Goal: Transaction & Acquisition: Purchase product/service

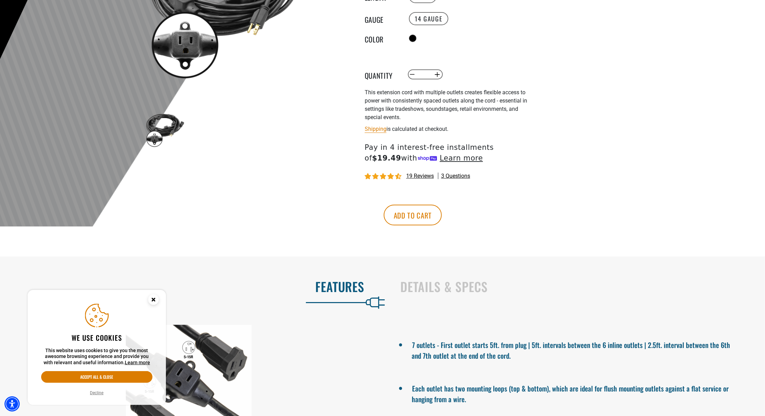
scroll to position [242, 0]
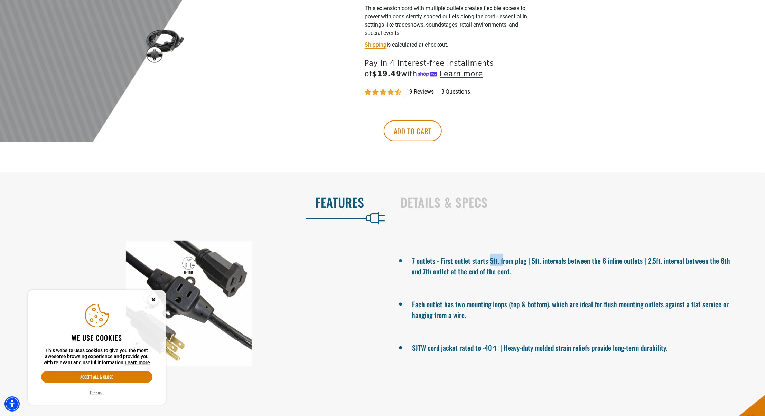
drag, startPoint x: 490, startPoint y: 260, endPoint x: 502, endPoint y: 258, distance: 12.3
type textarea "******"
click at [502, 259] on li "7 outlets - First outlet starts 5ft. from plug | 5ft. intervals between the 6 i…" at bounding box center [576, 265] width 329 height 23
drag, startPoint x: 534, startPoint y: 260, endPoint x: 641, endPoint y: 261, distance: 107.1
click at [643, 261] on li "7 outlets - First outlet starts 5ft. from plug | 5ft. intervals between the 6 i…" at bounding box center [576, 265] width 329 height 23
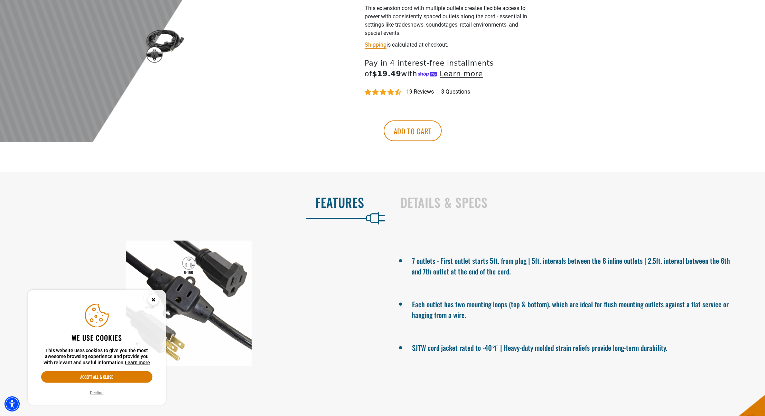
click at [620, 275] on li "7 outlets - First outlet starts 5ft. from plug | 5ft. intervals between the 6 i…" at bounding box center [576, 265] width 329 height 23
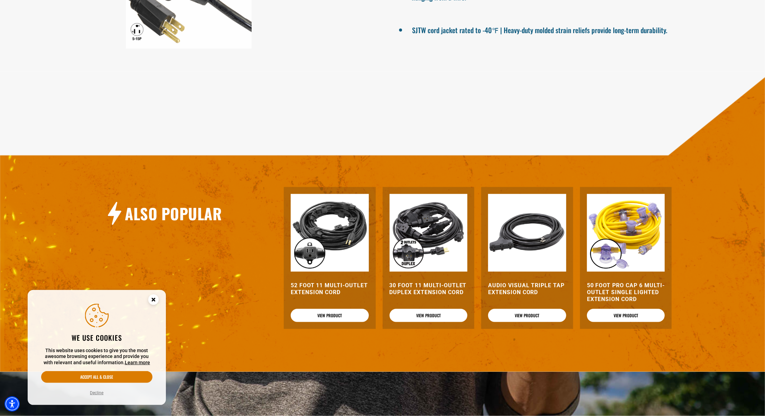
scroll to position [622, 0]
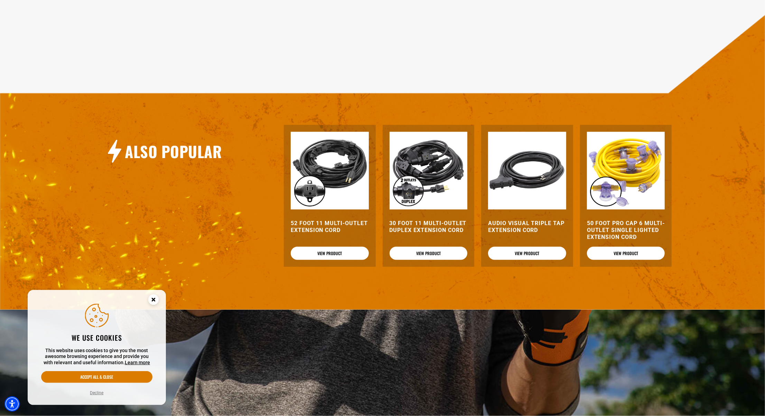
click at [623, 161] on img at bounding box center [626, 171] width 78 height 78
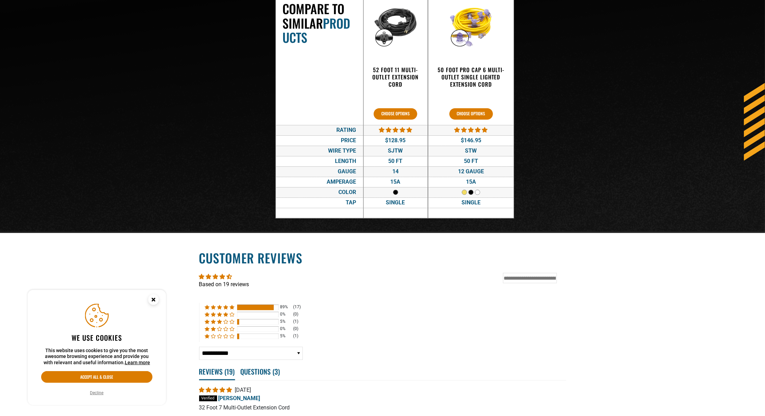
scroll to position [1140, 0]
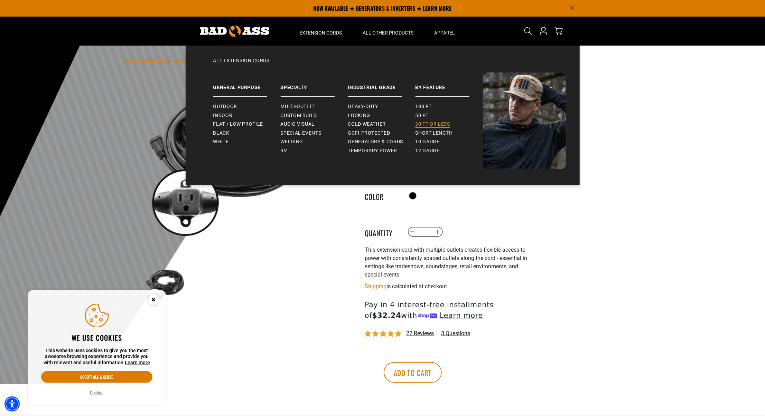
click at [429, 123] on span "30 ft or less" at bounding box center [432, 124] width 35 height 6
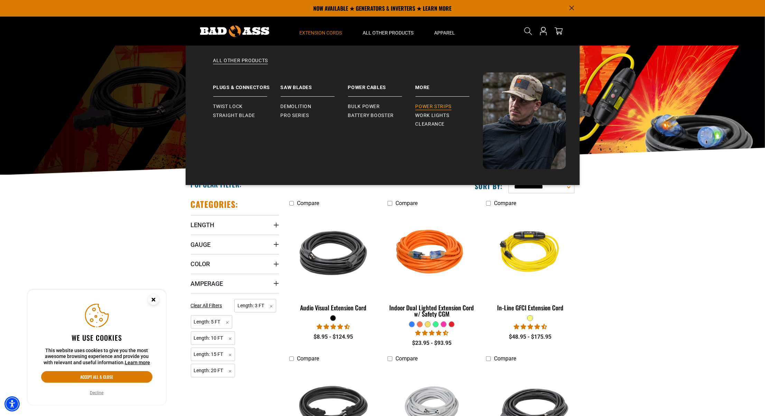
click at [427, 102] on link "Power Strips" at bounding box center [448, 106] width 67 height 9
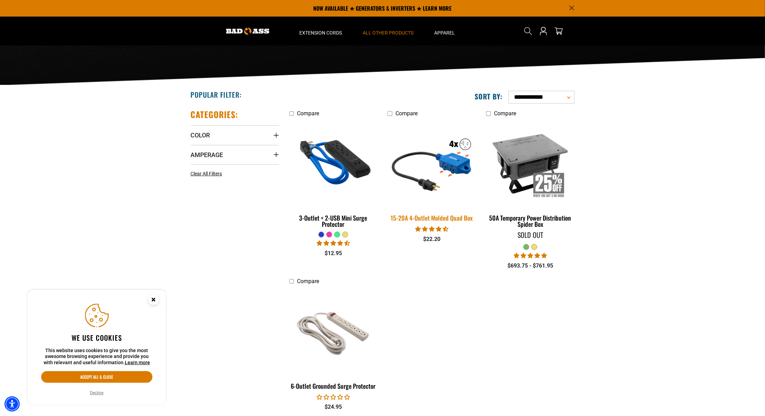
scroll to position [69, 0]
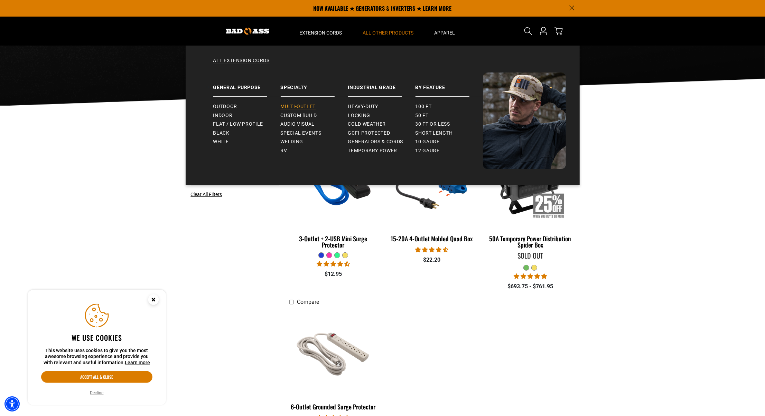
click at [303, 105] on span "Multi-Outlet" at bounding box center [298, 107] width 35 height 6
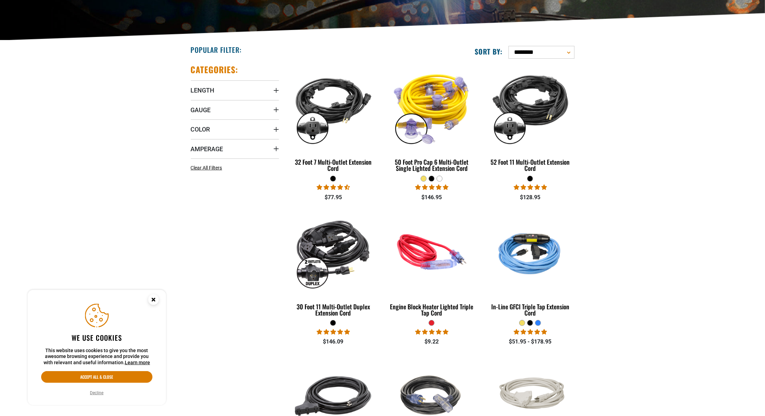
scroll to position [138, 0]
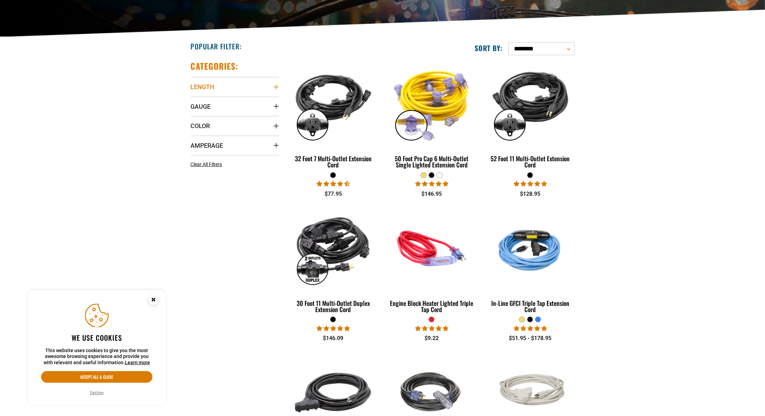
click at [202, 92] on summary "Length" at bounding box center [235, 86] width 88 height 19
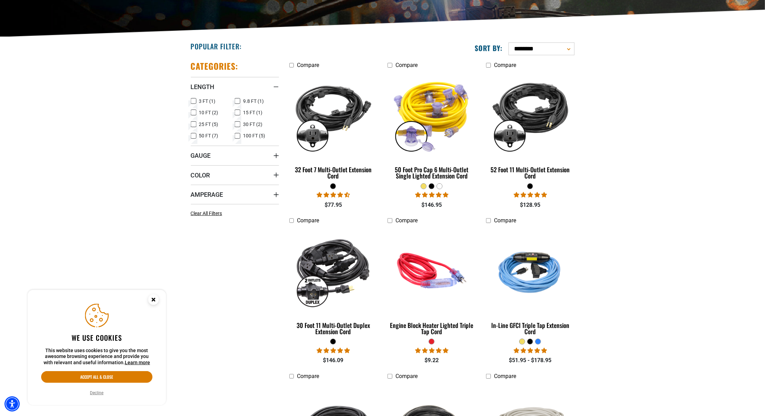
click at [235, 124] on icon at bounding box center [238, 124] width 6 height 9
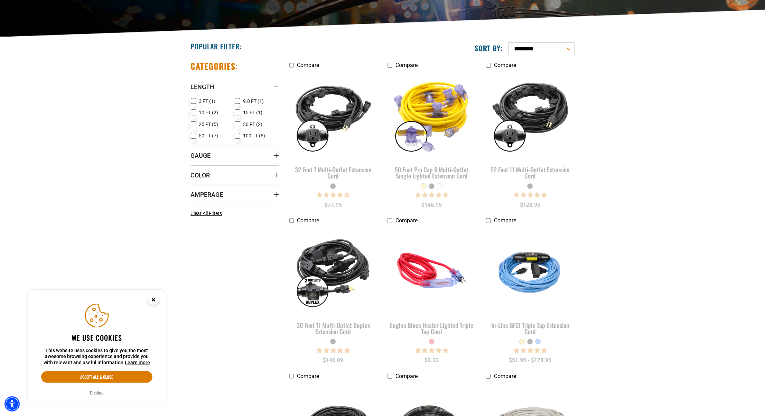
scroll to position [113, 0]
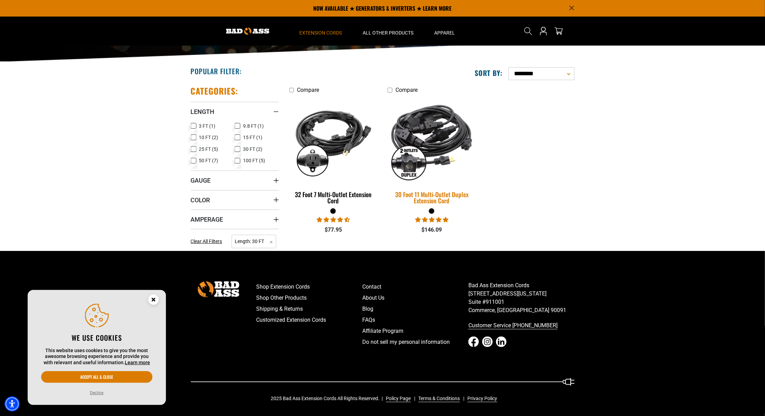
click at [420, 169] on img at bounding box center [431, 140] width 97 height 88
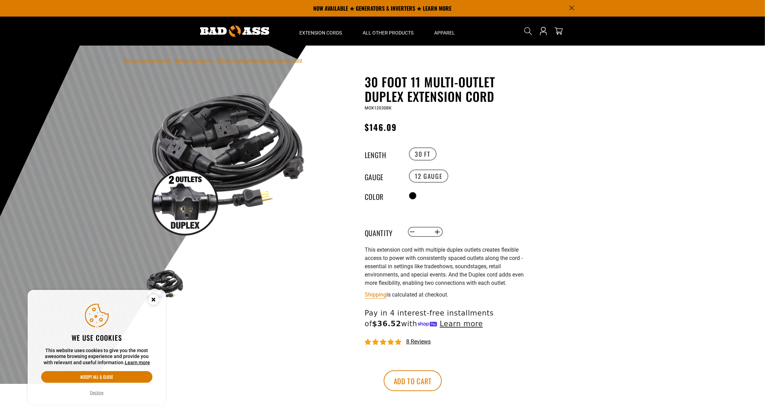
scroll to position [392, 0]
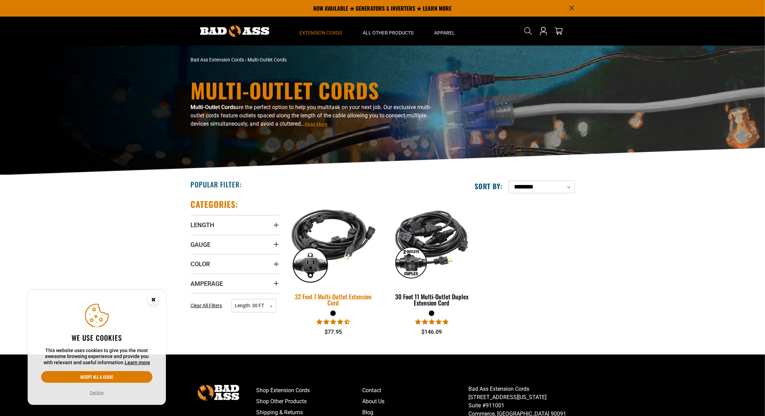
scroll to position [104, 0]
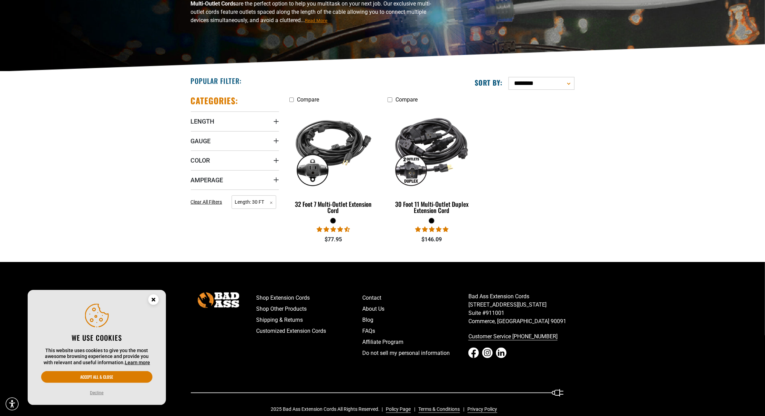
click at [320, 243] on div "$77.95" at bounding box center [333, 240] width 88 height 8
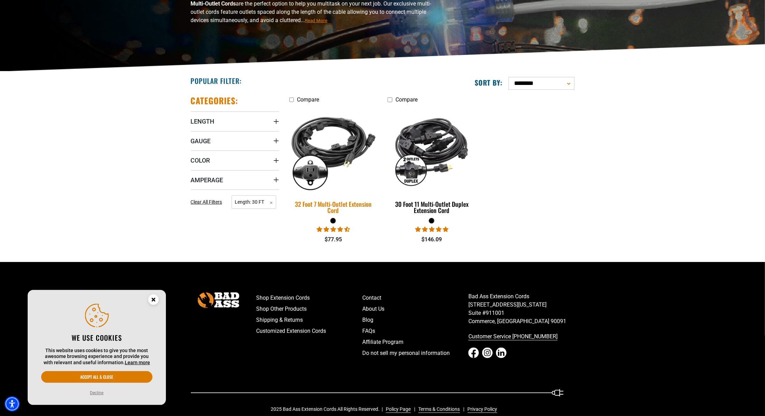
click at [341, 171] on img at bounding box center [333, 149] width 97 height 88
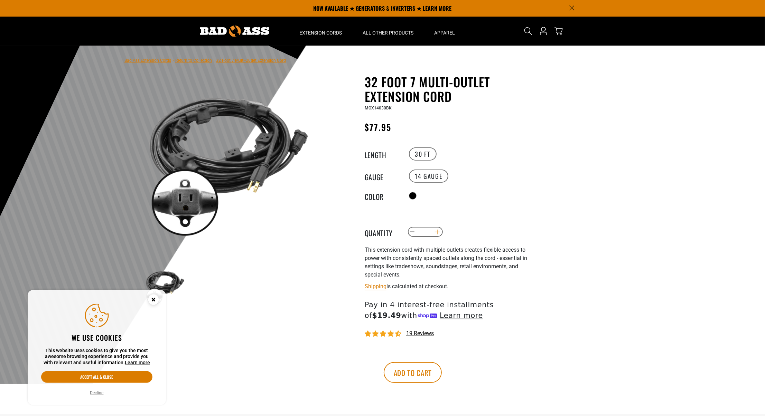
scroll to position [392, 0]
click at [438, 229] on button "Increase quantity for 32 Foot 7 Multi-Outlet Extension Cord" at bounding box center [437, 232] width 11 height 12
type input "*"
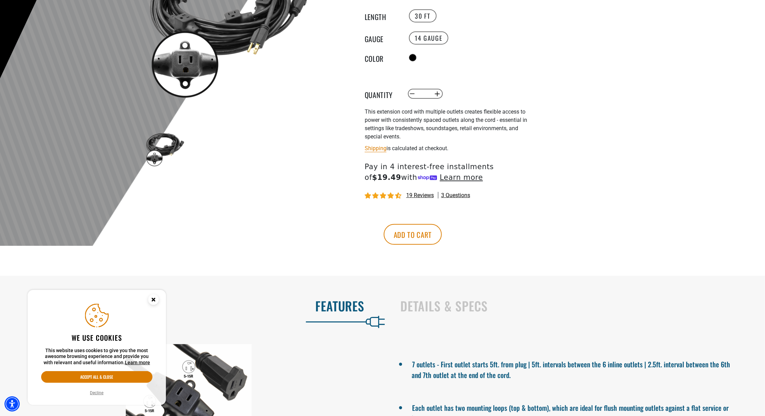
scroll to position [0, 0]
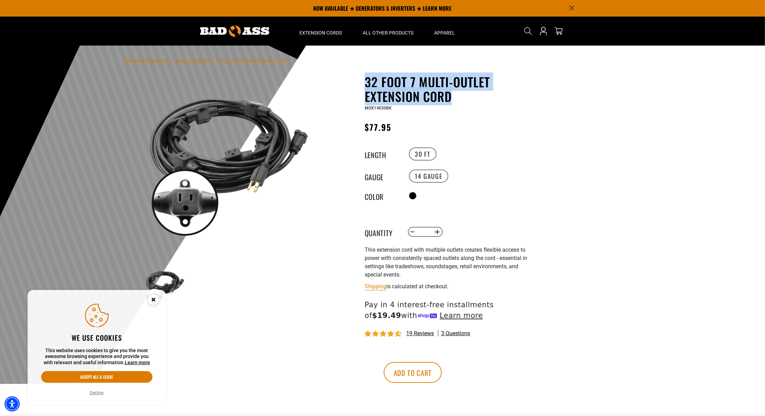
drag, startPoint x: 366, startPoint y: 82, endPoint x: 451, endPoint y: 98, distance: 86.3
type textarea "**********"
click at [451, 98] on h1 "32 Foot 7 Multi-Outlet Extension Cord" at bounding box center [449, 89] width 169 height 29
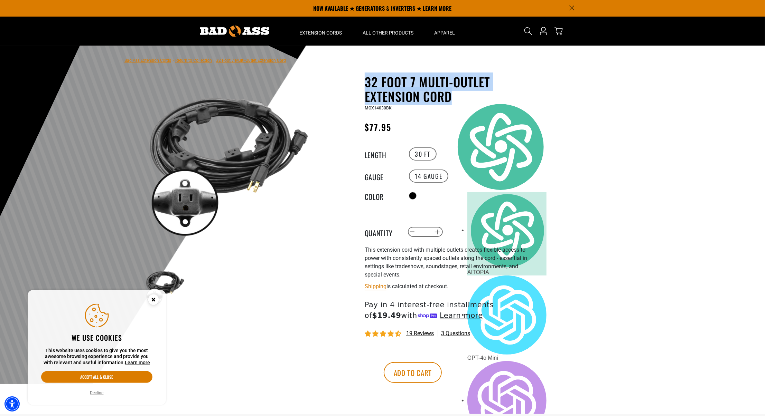
copy h1 "32 Foot 7 Multi-Outlet Extension Cord"
